Goal: Download file/media

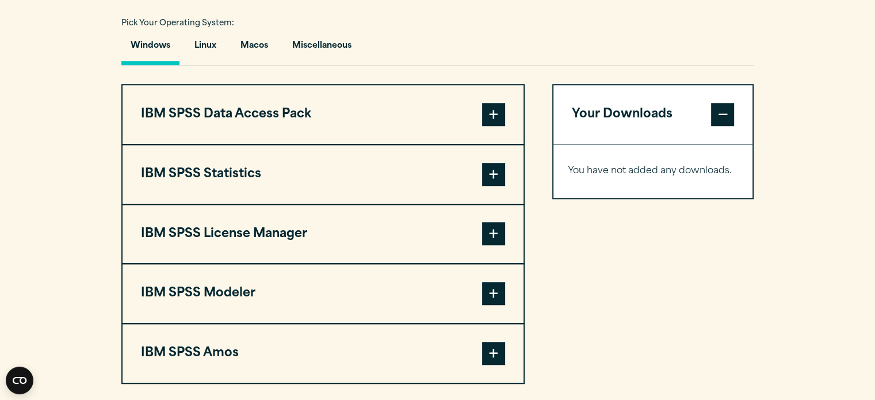
scroll to position [866, 0]
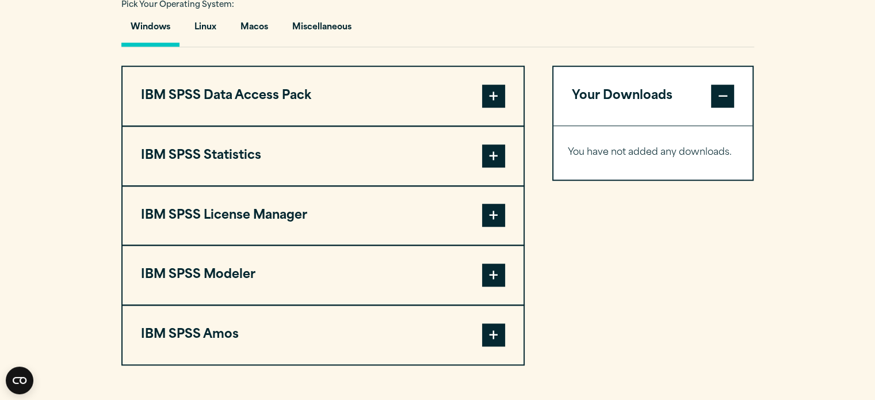
click at [229, 163] on button "IBM SPSS Statistics" at bounding box center [322, 155] width 401 height 59
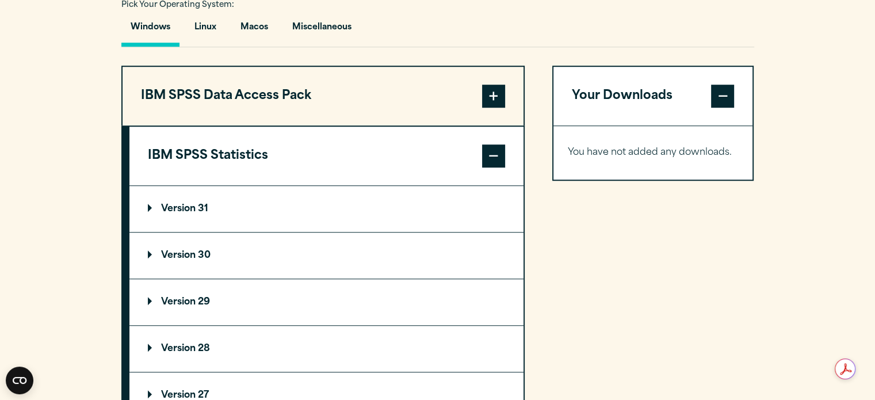
click at [194, 292] on summary "Version 29" at bounding box center [326, 302] width 394 height 46
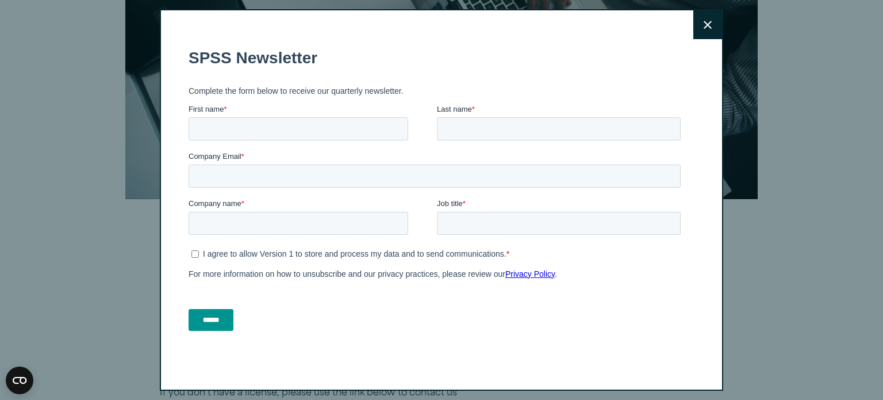
scroll to position [21, 0]
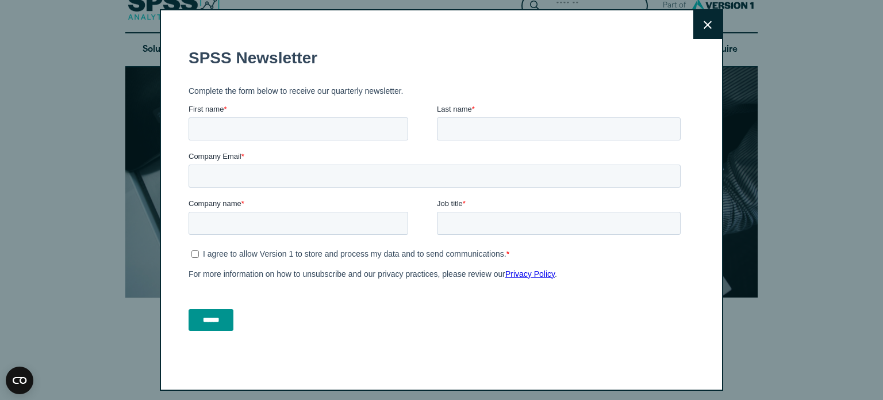
drag, startPoint x: 877, startPoint y: 126, endPoint x: 873, endPoint y: 44, distance: 82.9
click at [693, 31] on button "Close" at bounding box center [707, 24] width 29 height 29
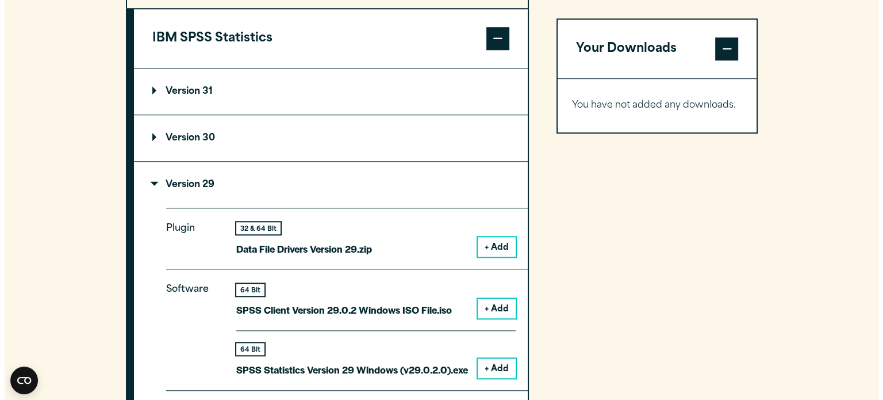
scroll to position [979, 0]
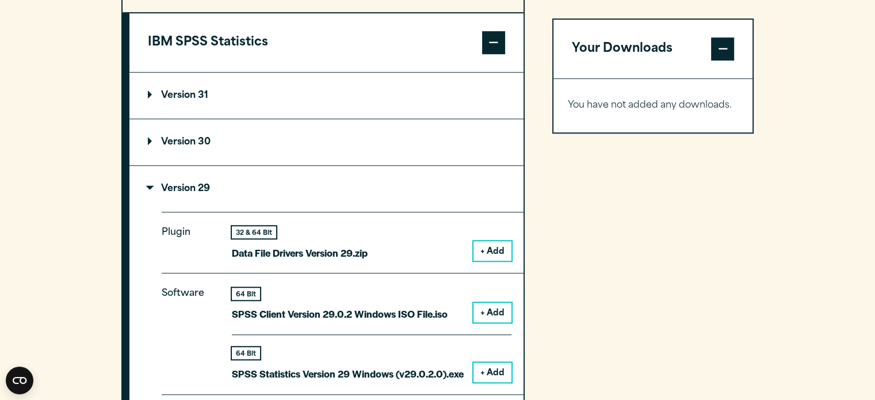
click at [189, 97] on p "Version 31" at bounding box center [178, 95] width 60 height 9
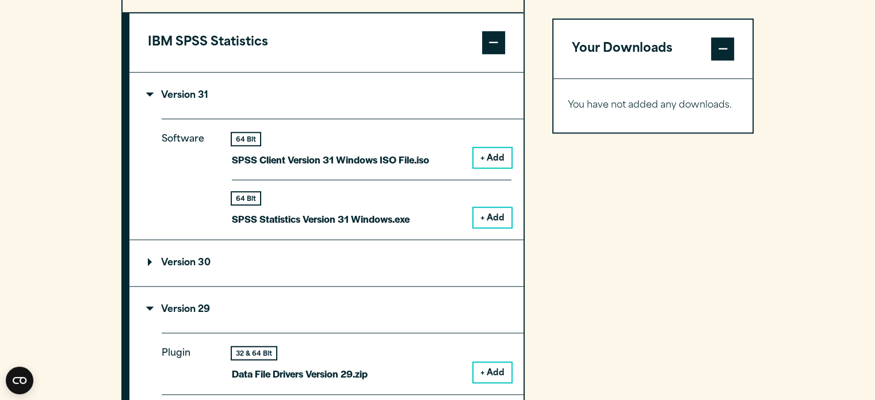
click at [384, 221] on p "SPSS Statistics Version 31 Windows.exe" at bounding box center [321, 218] width 178 height 17
click at [490, 218] on button "+ Add" at bounding box center [492, 218] width 38 height 20
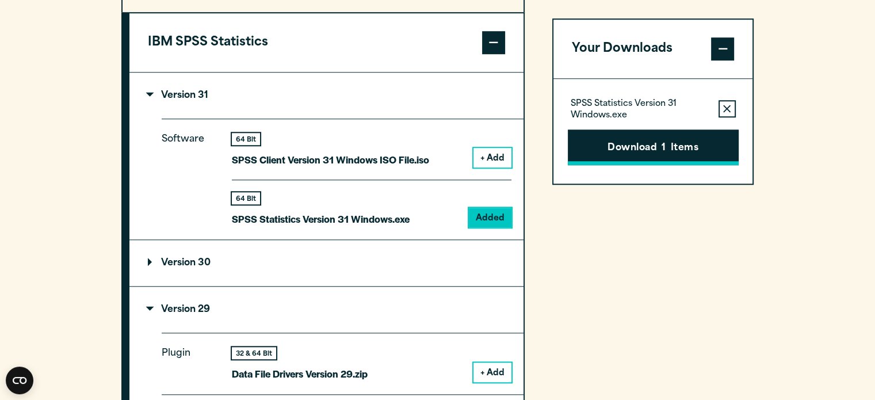
click at [642, 150] on button "Download 1 Items" at bounding box center [653, 147] width 171 height 36
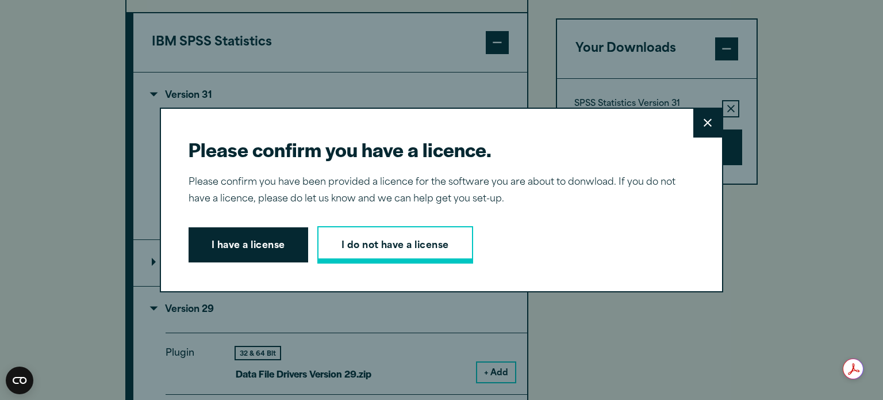
click at [386, 251] on link "I do not have a license" at bounding box center [395, 245] width 156 height 38
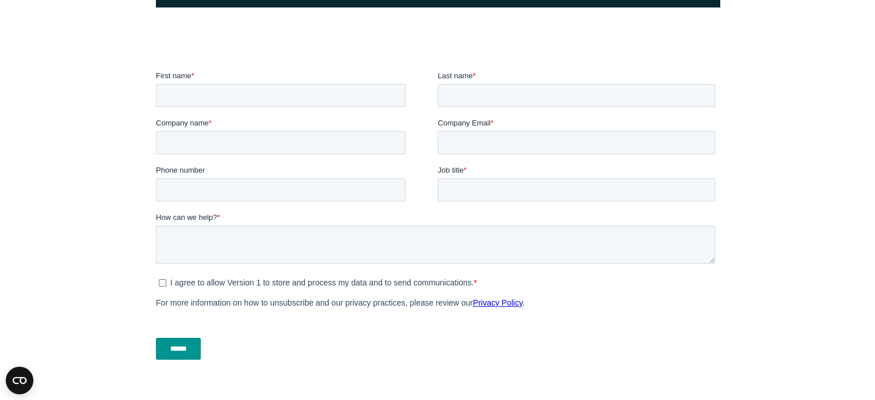
scroll to position [354, 0]
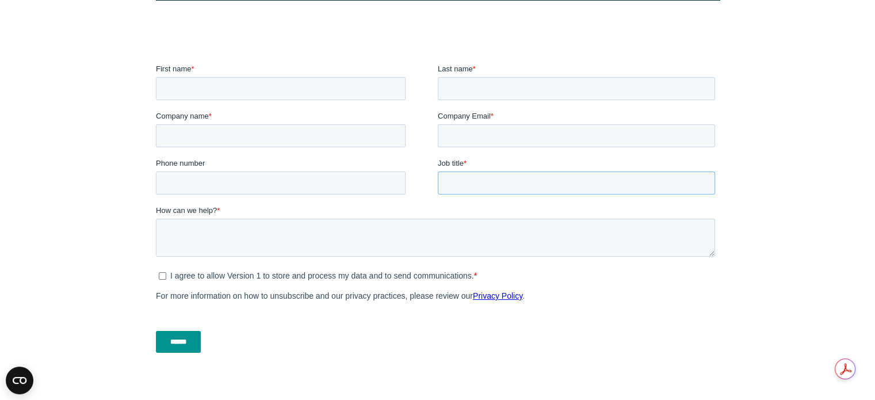
click at [555, 184] on input "Job title *" at bounding box center [575, 182] width 277 height 23
click at [497, 141] on input "Company Email *" at bounding box center [575, 135] width 277 height 23
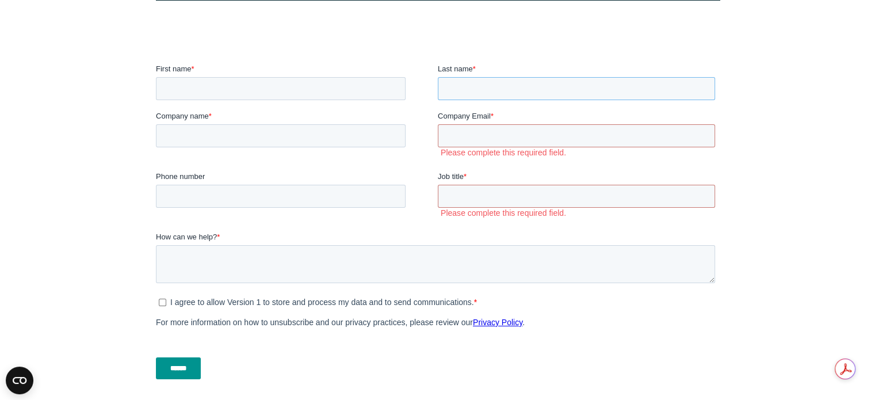
click at [478, 79] on input "Last name *" at bounding box center [575, 88] width 277 height 23
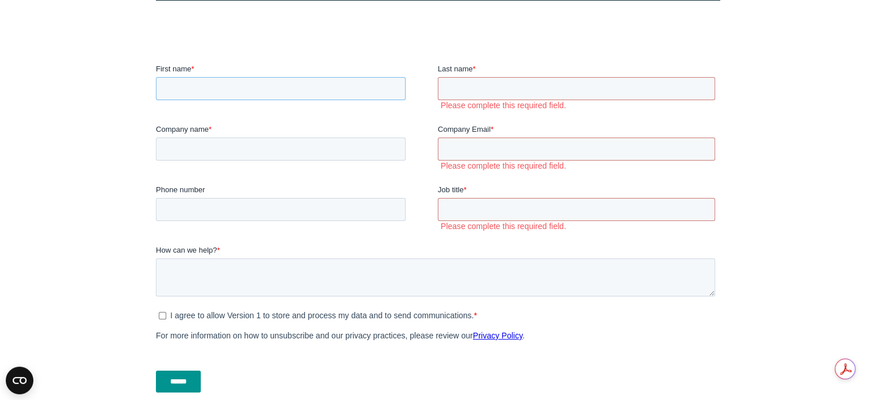
click at [315, 96] on input "First name *" at bounding box center [280, 88] width 250 height 23
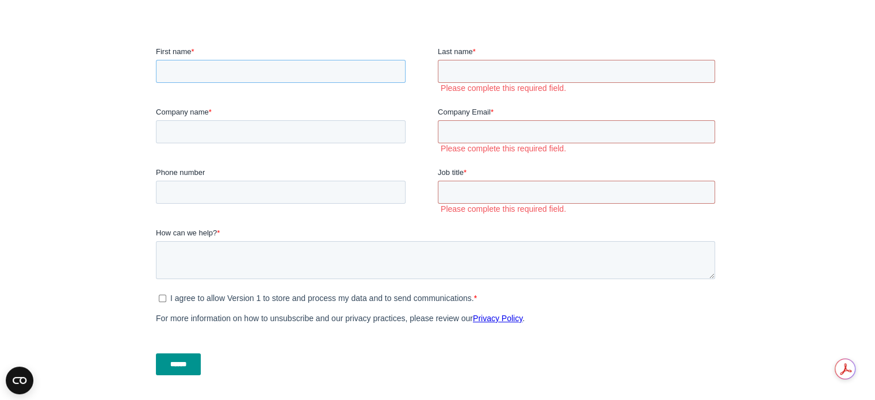
scroll to position [373, 0]
click at [296, 214] on fieldset "Phone number Job title * Please complete this required field." at bounding box center [436, 195] width 563 height 60
click at [272, 266] on textarea "How can we help? *" at bounding box center [434, 258] width 559 height 38
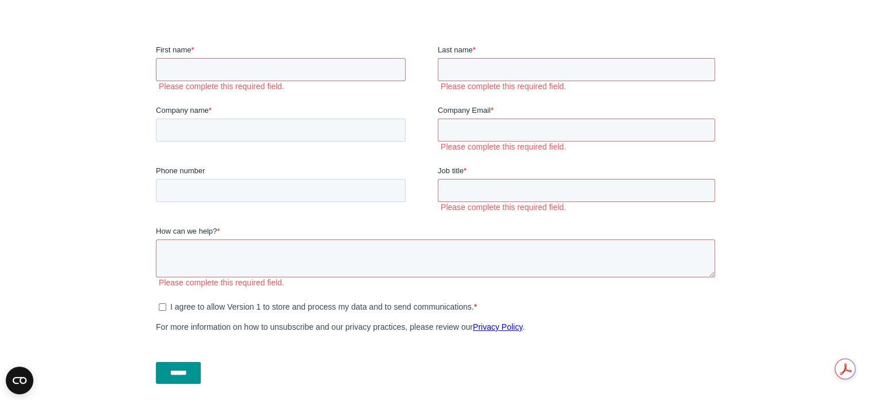
click at [159, 296] on form "First name * Please complete this required field. Last name * Please complete t…" at bounding box center [436, 218] width 563 height 349
click at [167, 319] on div "I agree to allow Version 1 to store and process my data and to send communicati…" at bounding box center [436, 316] width 563 height 36
drag, startPoint x: 167, startPoint y: 319, endPoint x: 159, endPoint y: 296, distance: 23.8
click at [159, 296] on fieldset "How can we help? * Please complete this required field." at bounding box center [436, 261] width 563 height 72
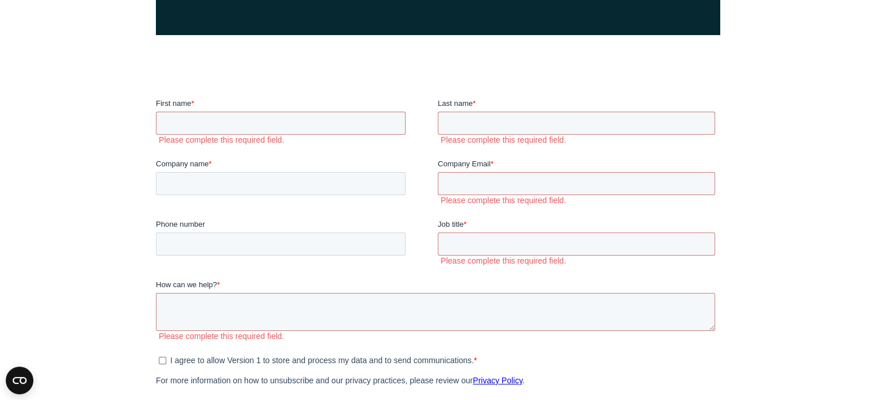
scroll to position [324, 0]
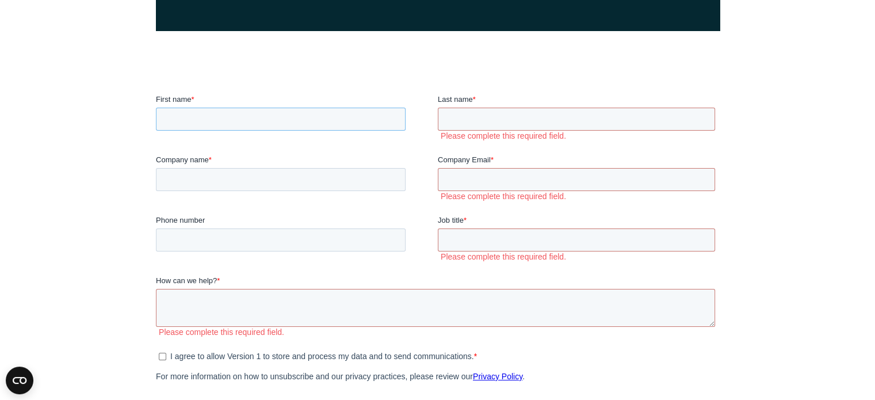
click at [217, 117] on input "First name *" at bounding box center [280, 119] width 250 height 23
type input "*******"
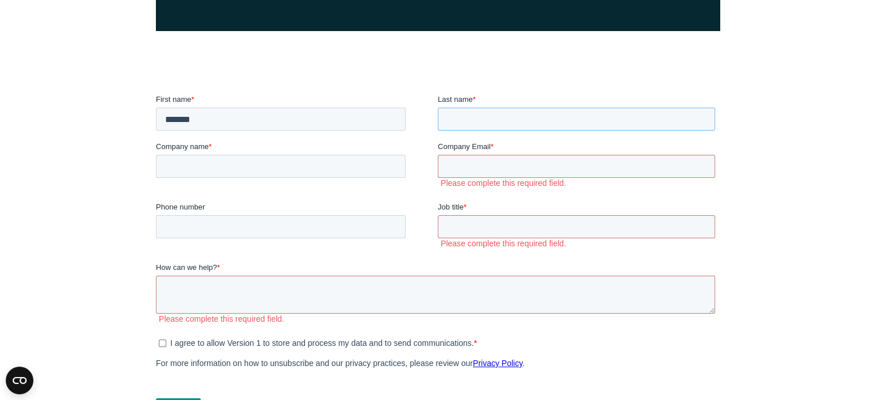
click at [492, 121] on input "Last name *" at bounding box center [575, 119] width 277 height 23
type input "****"
click at [347, 174] on input "Company name *" at bounding box center [280, 166] width 250 height 23
click at [261, 176] on input "Company name *" at bounding box center [280, 166] width 250 height 23
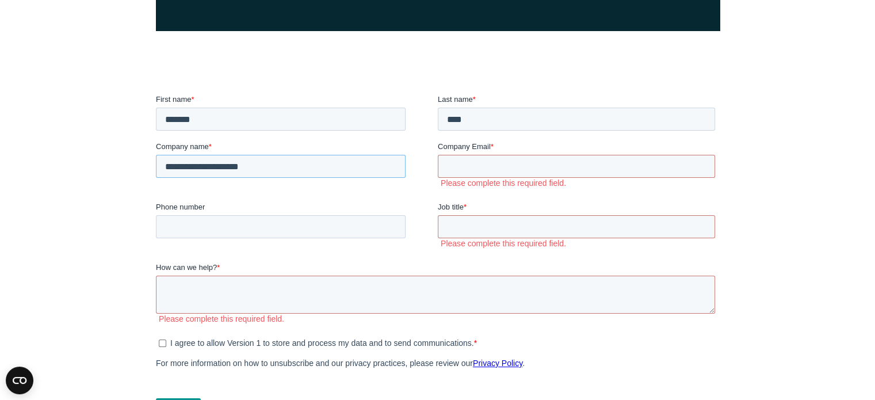
drag, startPoint x: 199, startPoint y: 166, endPoint x: 179, endPoint y: 174, distance: 21.7
click at [179, 174] on input "**********" at bounding box center [280, 166] width 250 height 23
click at [256, 168] on input "**********" at bounding box center [280, 166] width 250 height 23
type input "**********"
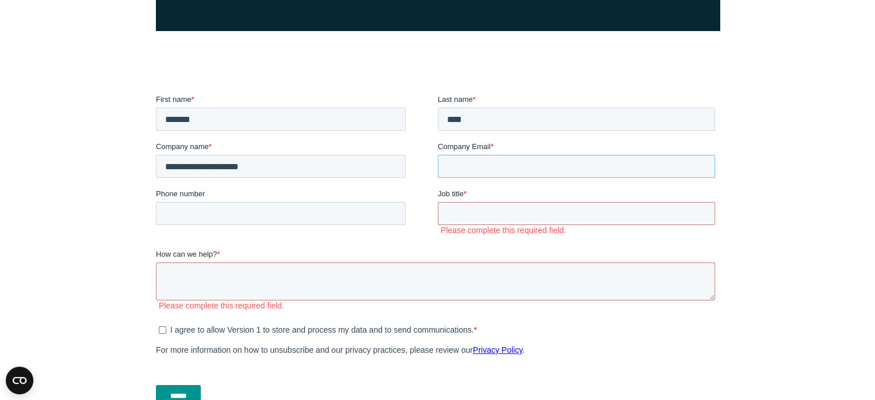
click at [455, 167] on input "Company Email *" at bounding box center [575, 166] width 277 height 23
type input "**********"
click at [340, 208] on input "Phone number" at bounding box center [280, 213] width 250 height 23
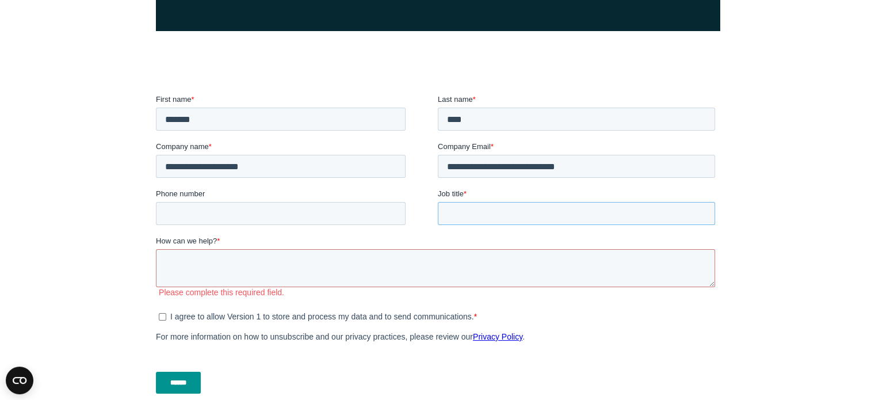
click at [477, 212] on input "Job title *" at bounding box center [575, 213] width 277 height 23
type input "***"
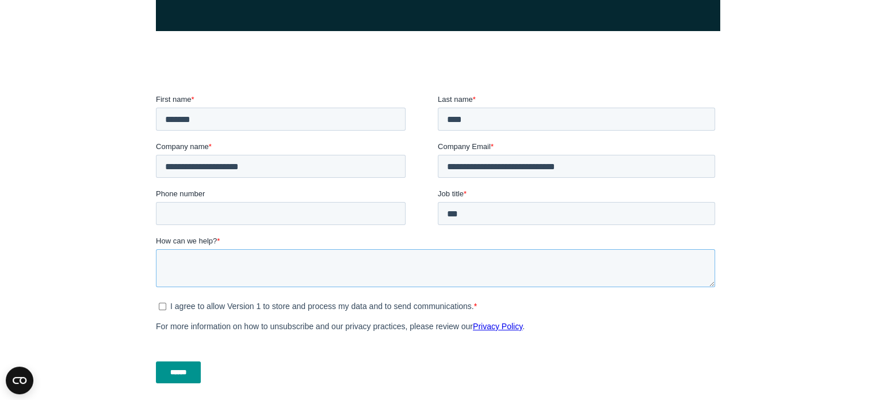
click at [362, 276] on textarea "How can we help? *" at bounding box center [434, 268] width 559 height 38
drag, startPoint x: 276, startPoint y: 260, endPoint x: 247, endPoint y: 261, distance: 28.8
click at [247, 261] on textarea "**********" at bounding box center [434, 268] width 559 height 38
type textarea "**********"
click at [191, 369] on input "******" at bounding box center [177, 372] width 45 height 22
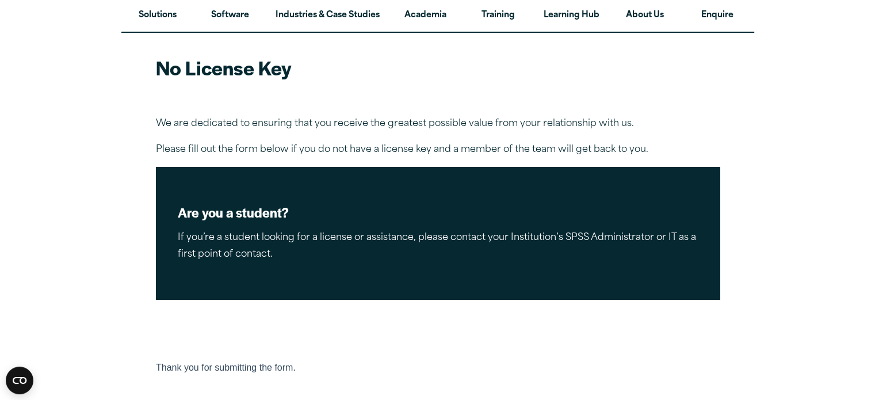
scroll to position [0, 0]
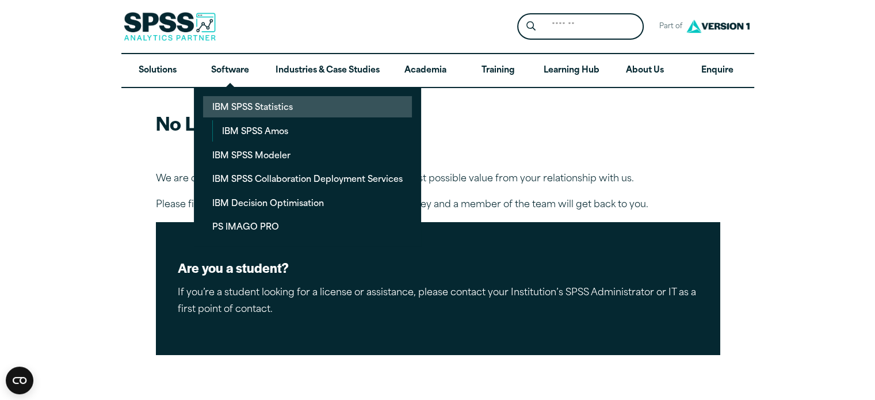
click at [282, 108] on link "IBM SPSS Statistics" at bounding box center [307, 106] width 209 height 21
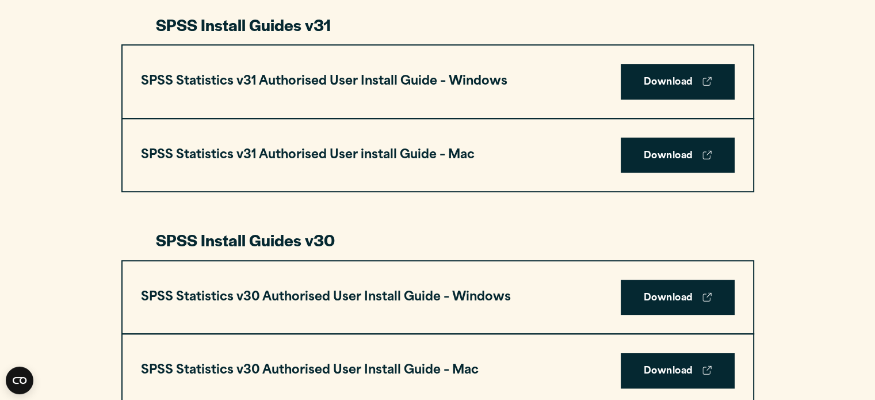
scroll to position [633, 0]
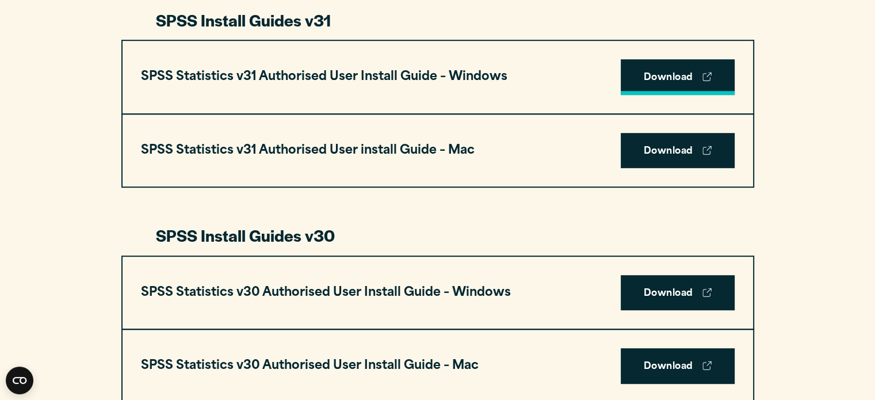
click at [650, 80] on link "Download" at bounding box center [677, 77] width 114 height 36
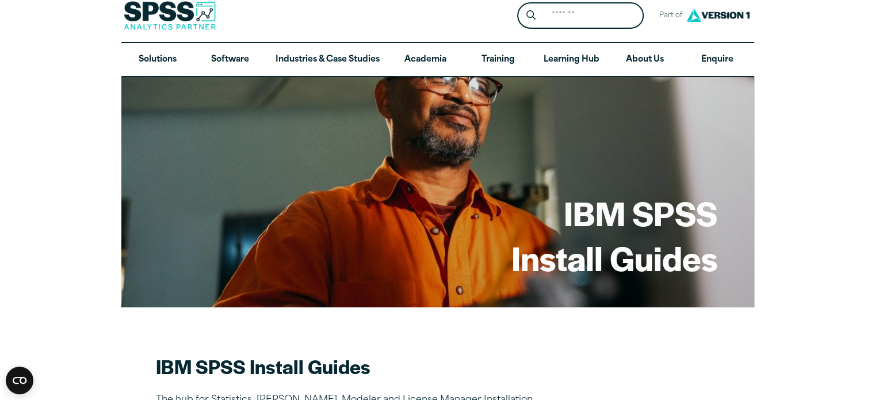
scroll to position [0, 0]
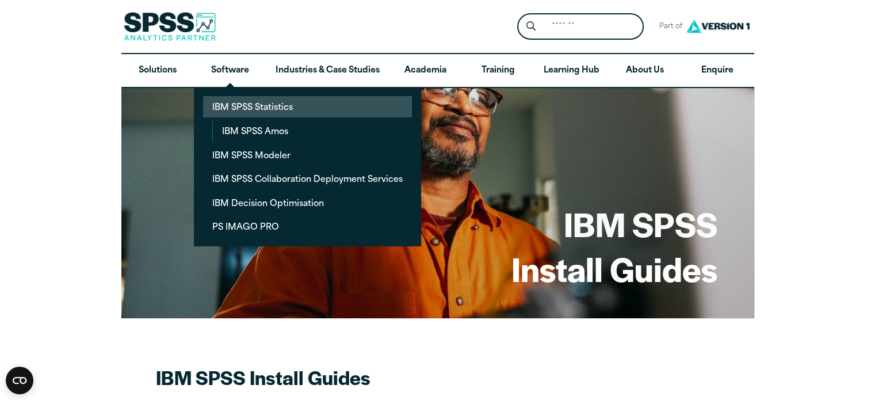
click at [281, 103] on link "IBM SPSS Statistics" at bounding box center [307, 106] width 209 height 21
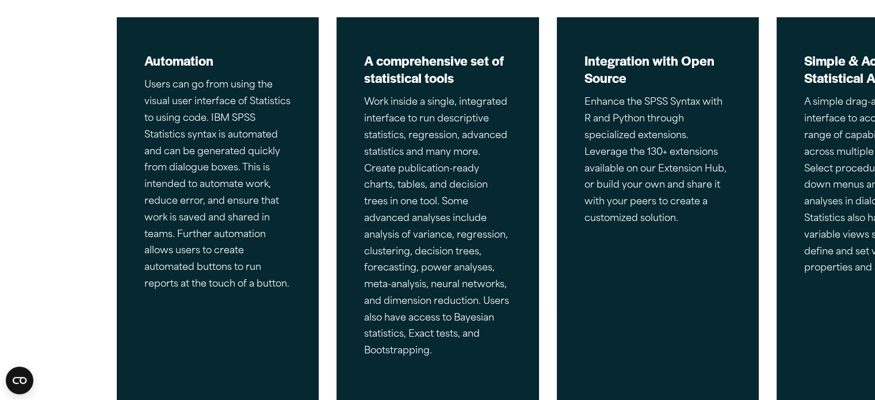
scroll to position [656, 0]
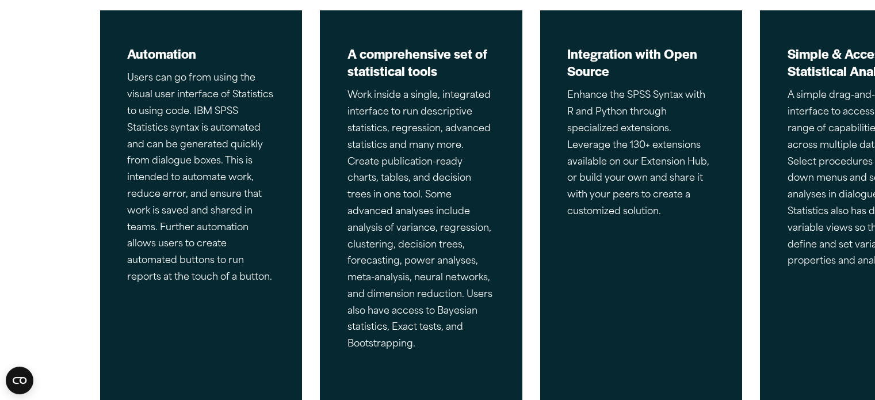
drag, startPoint x: 806, startPoint y: 170, endPoint x: 797, endPoint y: 25, distance: 145.8
click at [797, 25] on div "Simple & Accessible Statistical Analysis A simple drag-and-drop interface to ac…" at bounding box center [861, 211] width 202 height 402
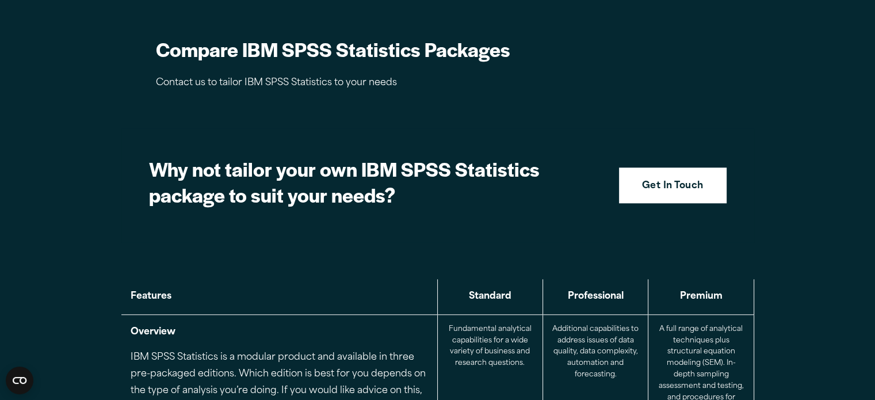
scroll to position [1062, 0]
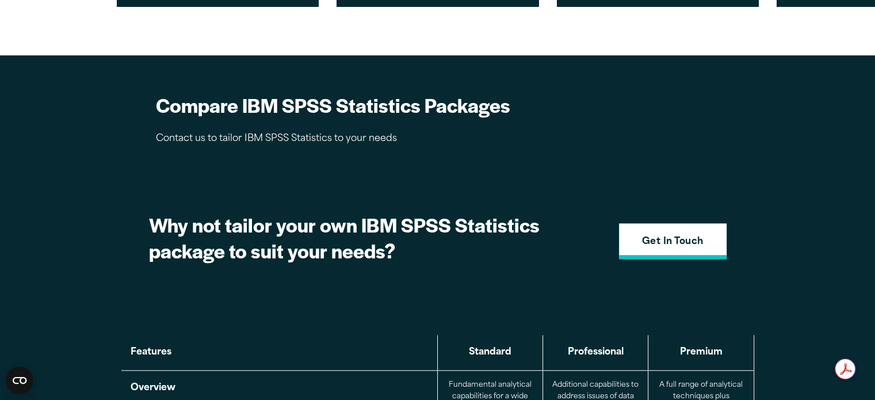
click at [683, 249] on link "Get In Touch" at bounding box center [673, 241] width 108 height 36
